Goal: Register for event/course

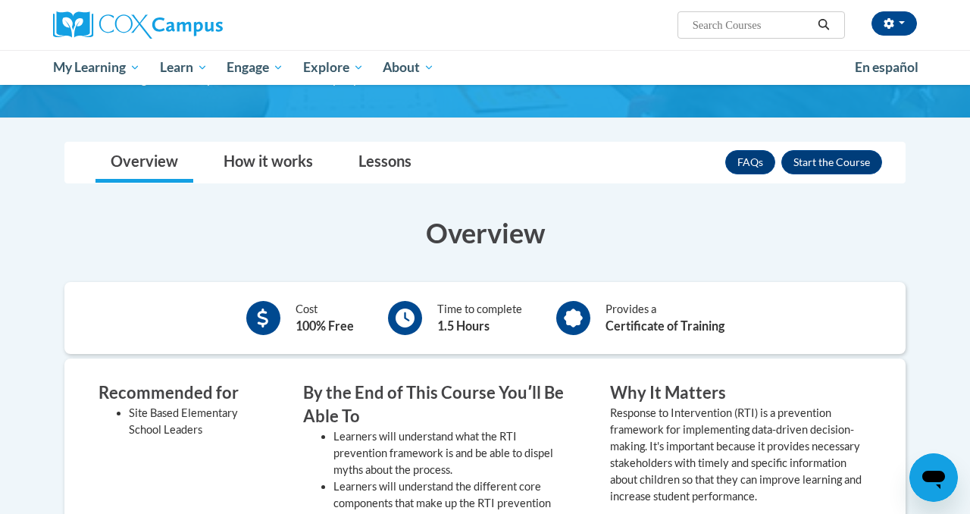
scroll to position [201, 0]
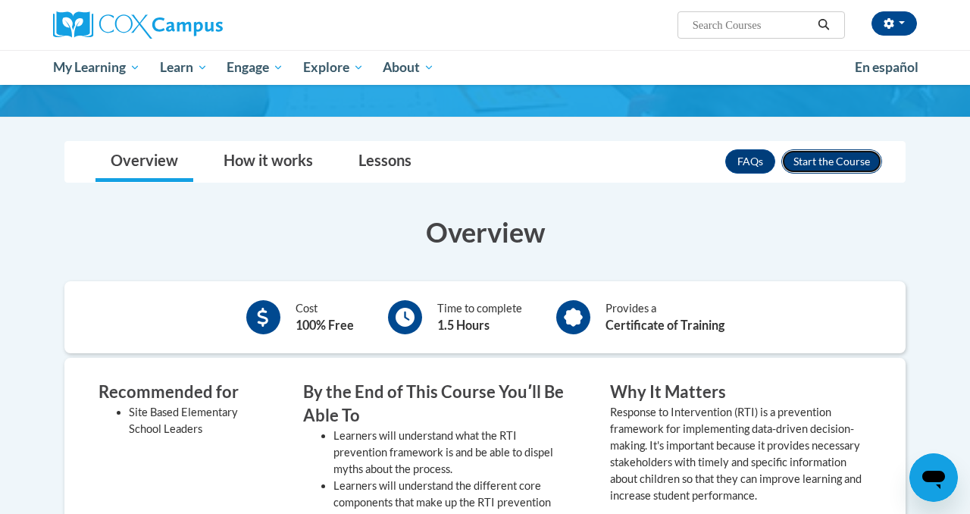
click at [847, 161] on button "Enroll" at bounding box center [831, 161] width 101 height 24
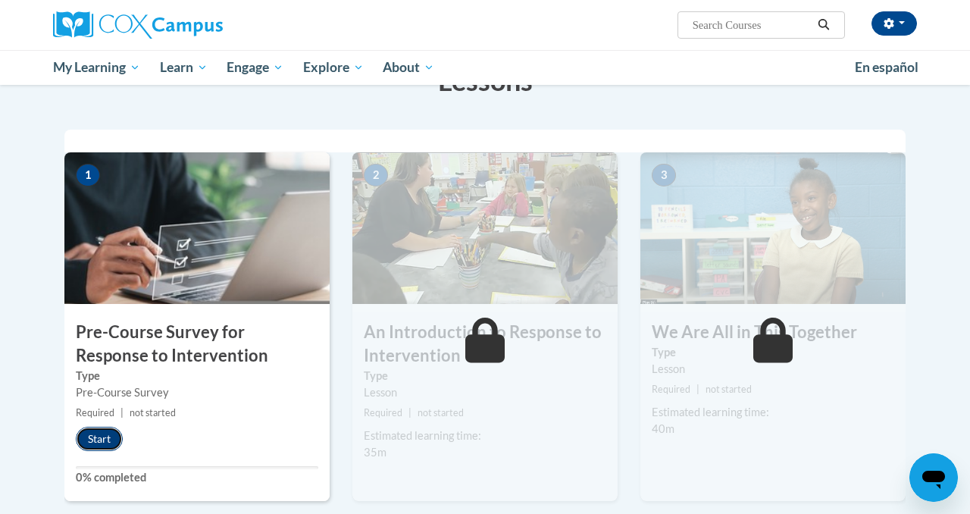
click at [96, 442] on button "Start" at bounding box center [99, 438] width 47 height 24
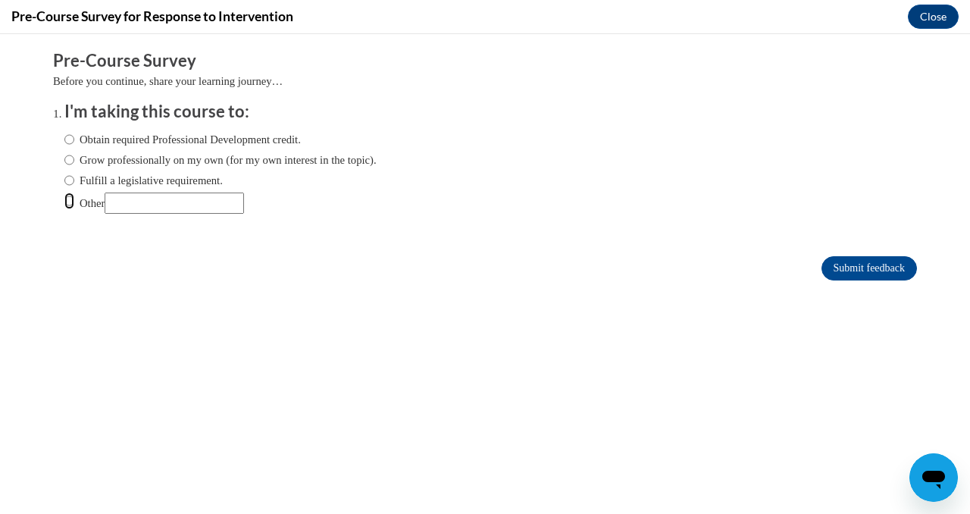
click at [69, 201] on input "Other" at bounding box center [69, 200] width 10 height 17
radio input "true"
click at [159, 208] on input "Other" at bounding box center [174, 202] width 139 height 21
click at [183, 210] on input "Other" at bounding box center [174, 202] width 139 height 21
type input "For an assignment in school"
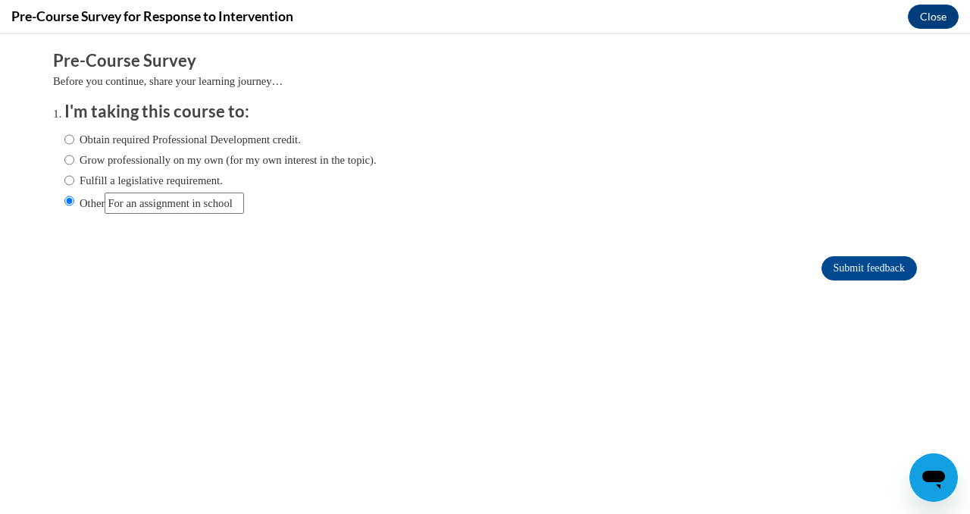
click at [898, 466] on body "Comments Pre-Course Survey Before you continue, share your learning journey… I'…" at bounding box center [485, 274] width 970 height 480
click at [895, 264] on input "Submit feedback" at bounding box center [868, 268] width 95 height 24
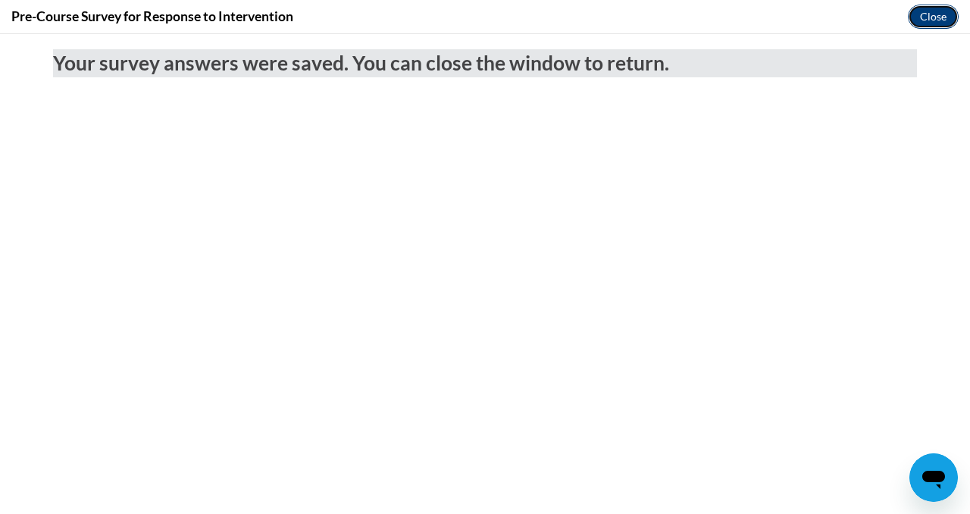
click at [941, 16] on button "Close" at bounding box center [933, 17] width 51 height 24
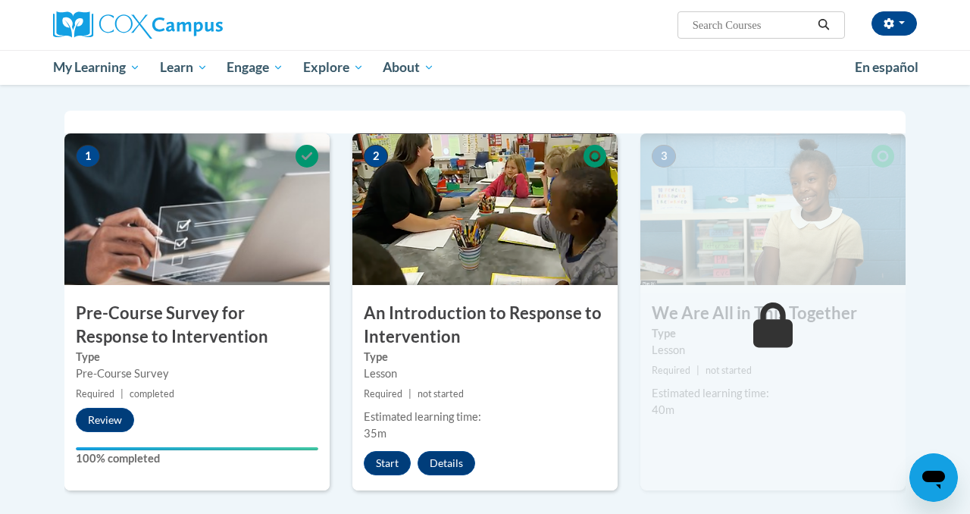
scroll to position [286, 0]
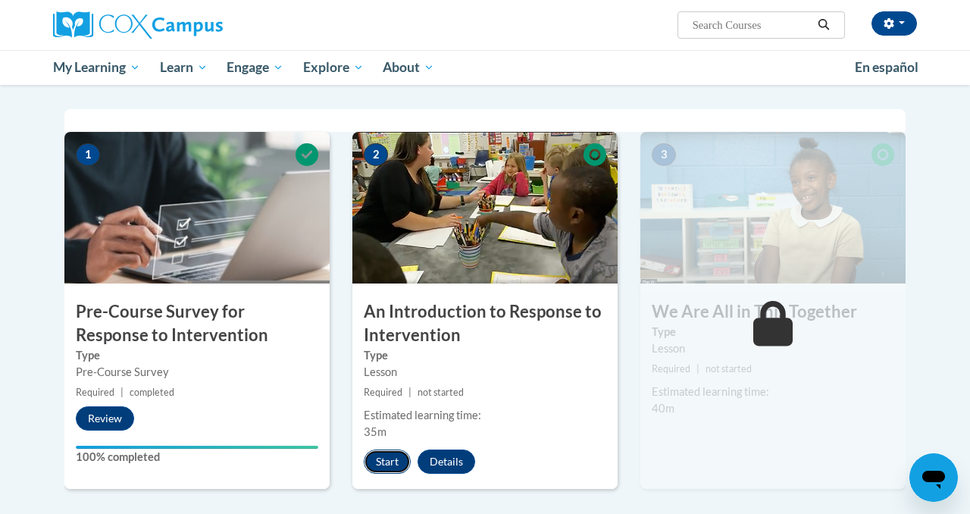
click at [385, 471] on button "Start" at bounding box center [387, 461] width 47 height 24
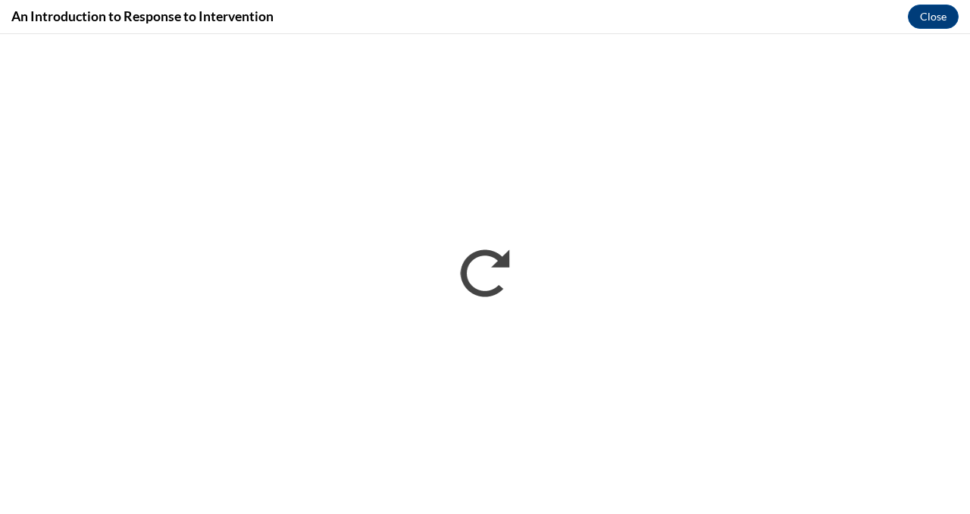
scroll to position [0, 0]
